Goal: Task Accomplishment & Management: Manage account settings

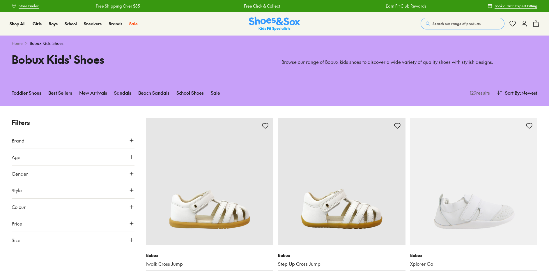
click at [523, 24] on icon at bounding box center [524, 23] width 7 height 7
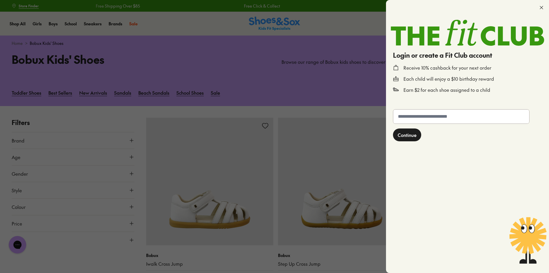
click at [544, 6] on icon at bounding box center [542, 8] width 6 height 6
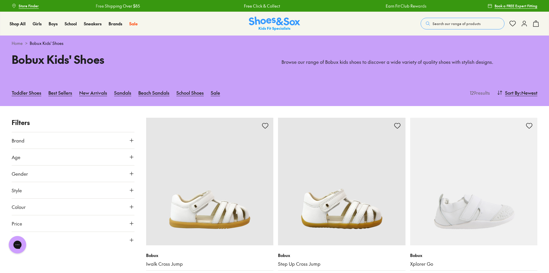
click at [523, 26] on icon at bounding box center [524, 23] width 7 height 7
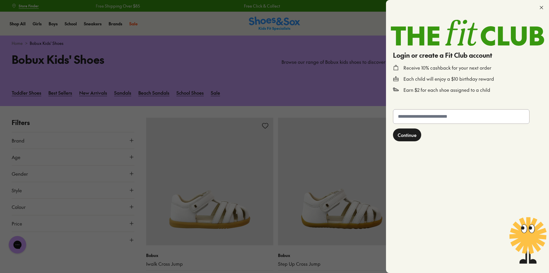
click at [411, 121] on input "text" at bounding box center [461, 116] width 136 height 14
type input "**********"
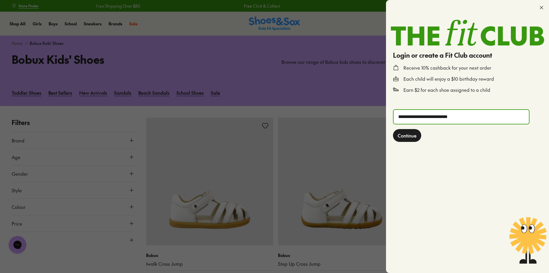
click at [400, 137] on span "Continue" at bounding box center [407, 135] width 19 height 7
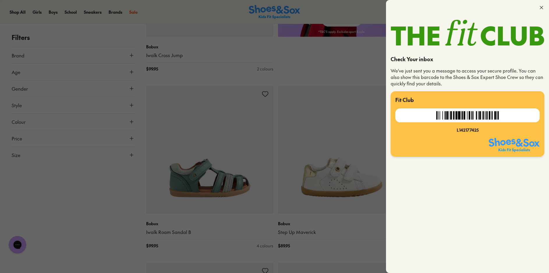
scroll to position [641, 0]
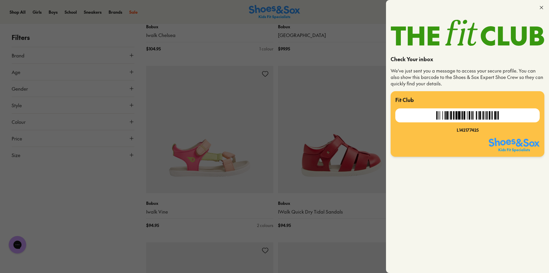
scroll to position [2096, 0]
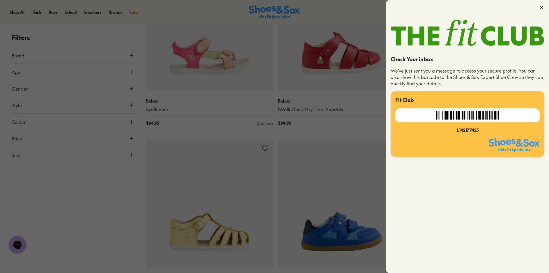
click at [542, 8] on icon at bounding box center [542, 8] width 6 height 6
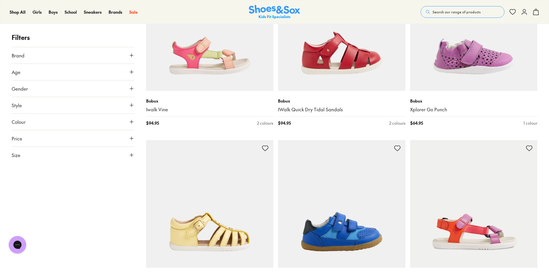
click at [525, 13] on icon at bounding box center [524, 11] width 7 height 7
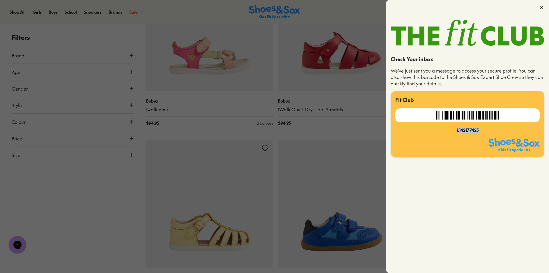
drag, startPoint x: 457, startPoint y: 130, endPoint x: 485, endPoint y: 127, distance: 27.8
click at [485, 127] on div "L142177425" at bounding box center [467, 130] width 144 height 6
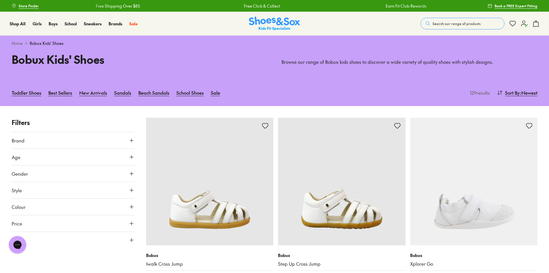
click at [525, 26] on use at bounding box center [524, 24] width 6 height 6
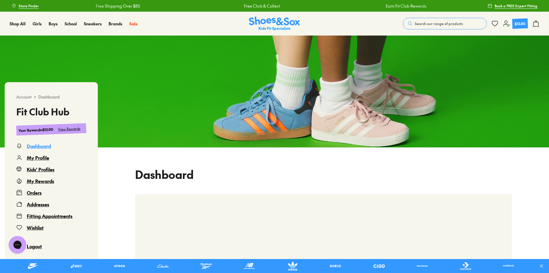
click at [33, 192] on div "Orders" at bounding box center [34, 192] width 15 height 7
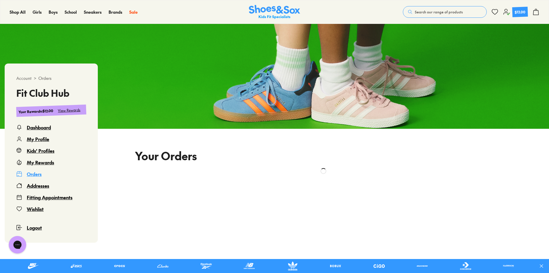
scroll to position [6, 0]
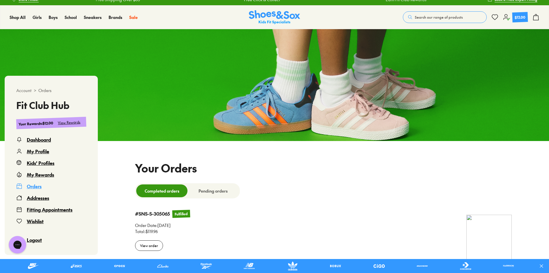
select select
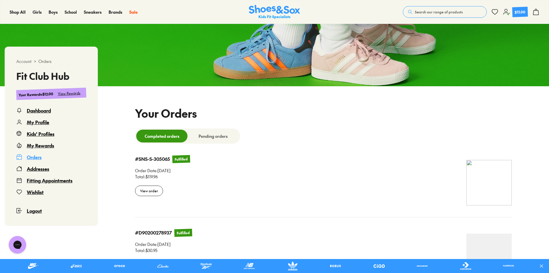
scroll to position [65, 0]
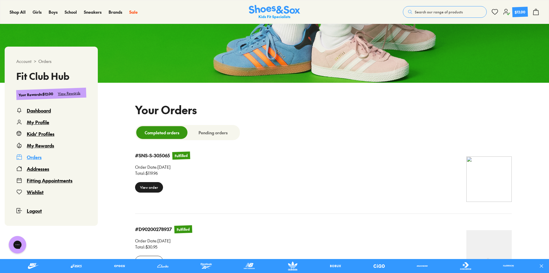
click at [143, 184] on div "View order" at bounding box center [149, 187] width 28 height 10
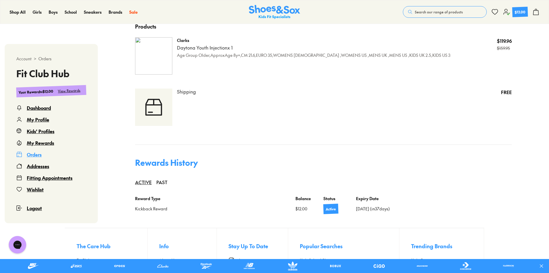
scroll to position [305, 0]
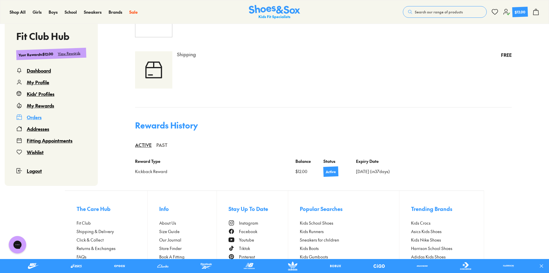
click at [158, 146] on div "PAST" at bounding box center [161, 144] width 11 height 13
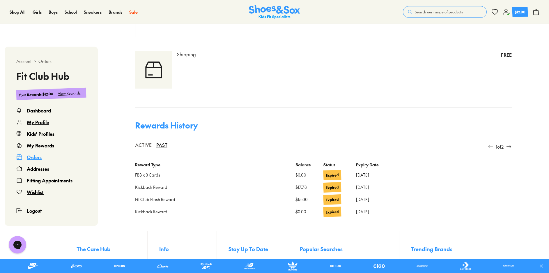
click at [147, 144] on div "ACTIVE" at bounding box center [143, 144] width 17 height 13
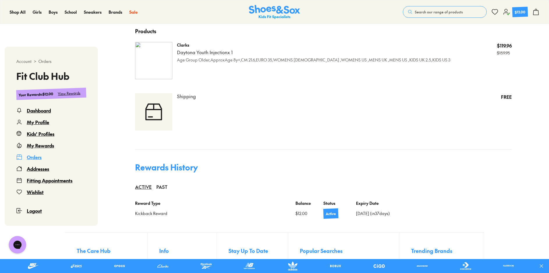
scroll to position [275, 0]
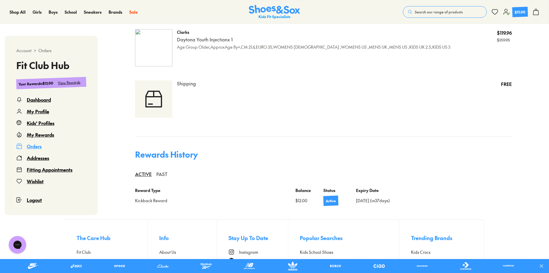
click at [166, 176] on div "PAST" at bounding box center [161, 173] width 11 height 13
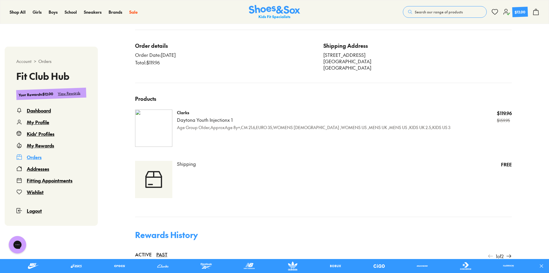
scroll to position [159, 0]
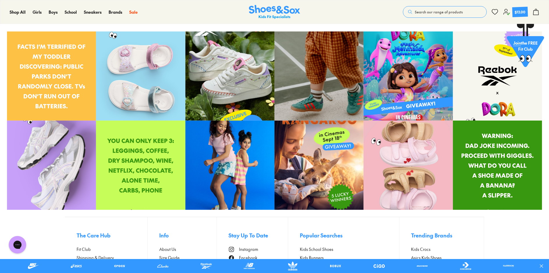
scroll to position [2440, 0]
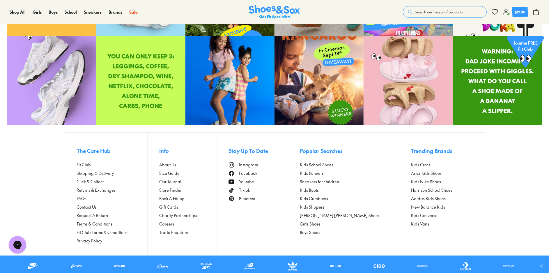
click at [79, 209] on span "Contact Us" at bounding box center [87, 207] width 20 height 6
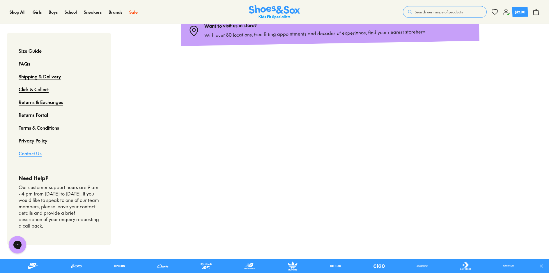
scroll to position [175, 0]
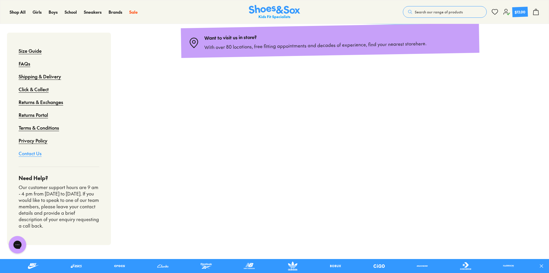
click at [34, 155] on link "Contact Us" at bounding box center [30, 153] width 23 height 13
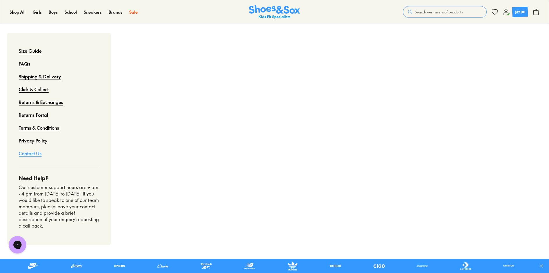
scroll to position [224, 0]
